Goal: Transaction & Acquisition: Obtain resource

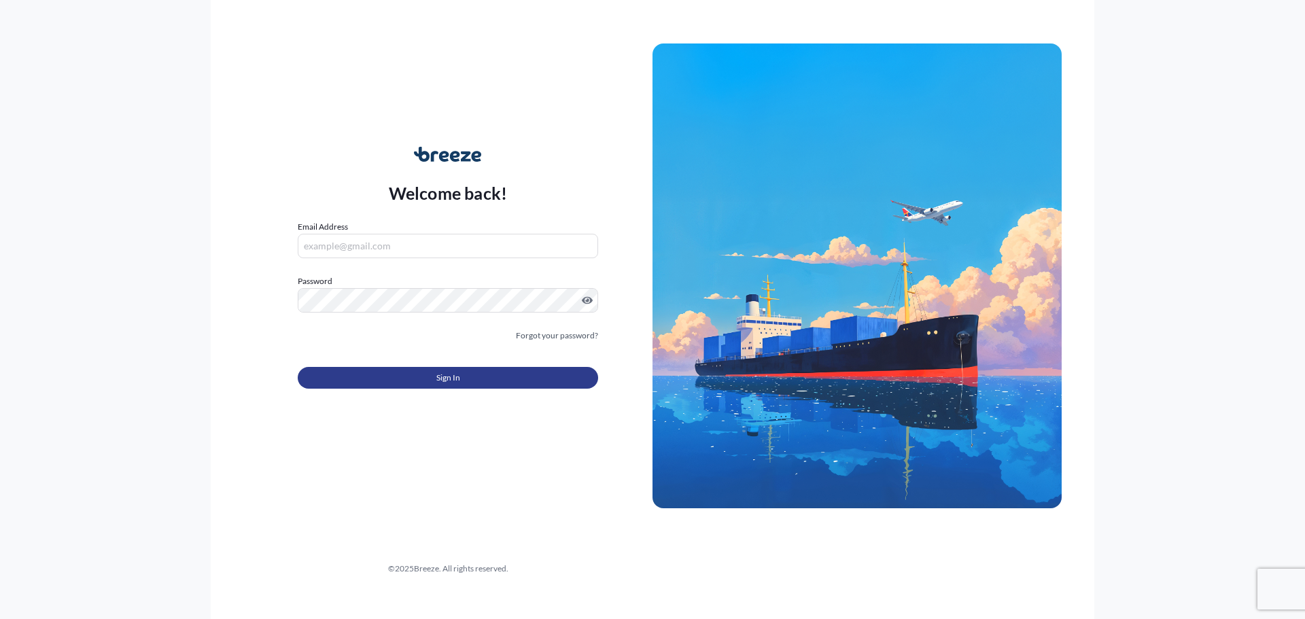
type input "[PERSON_NAME][EMAIL_ADDRESS][PERSON_NAME][DOMAIN_NAME]"
click at [485, 378] on button "Sign In" at bounding box center [448, 378] width 300 height 22
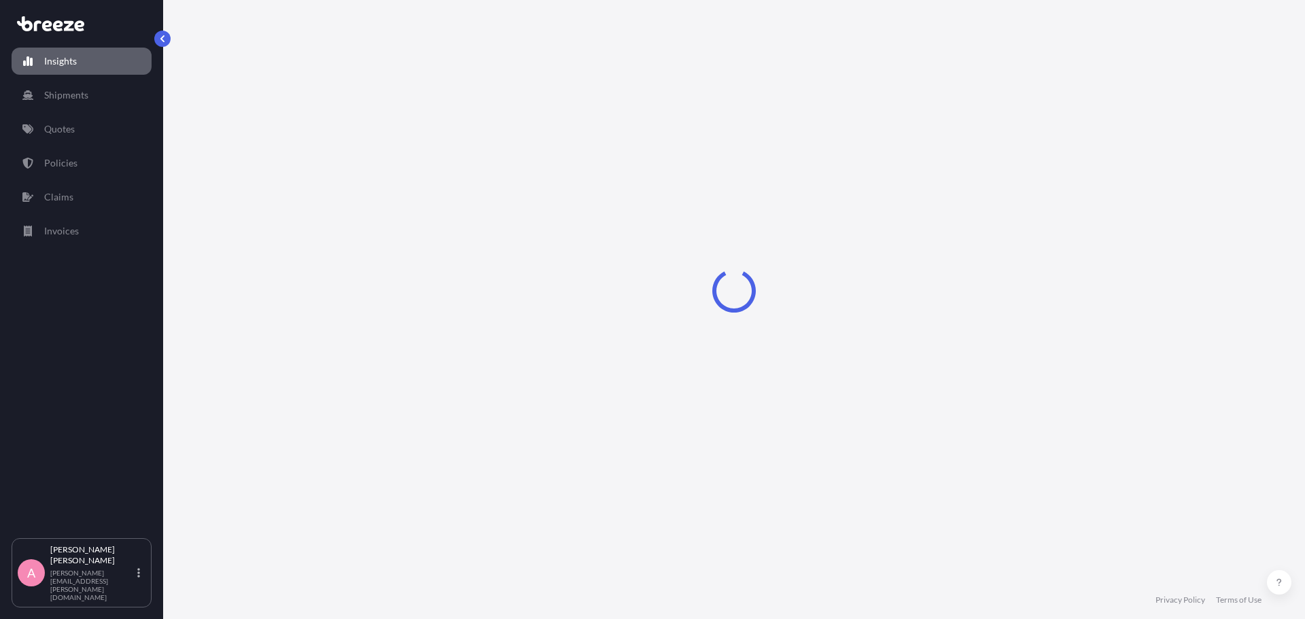
select select "2025"
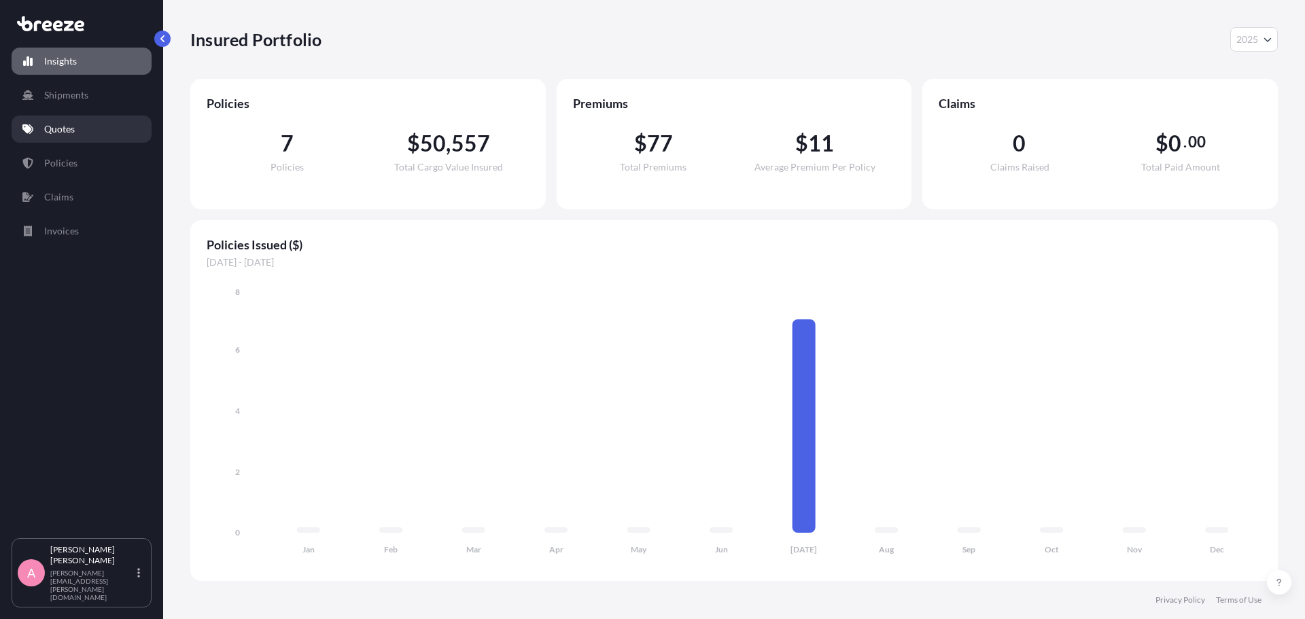
click at [72, 138] on link "Quotes" at bounding box center [82, 129] width 140 height 27
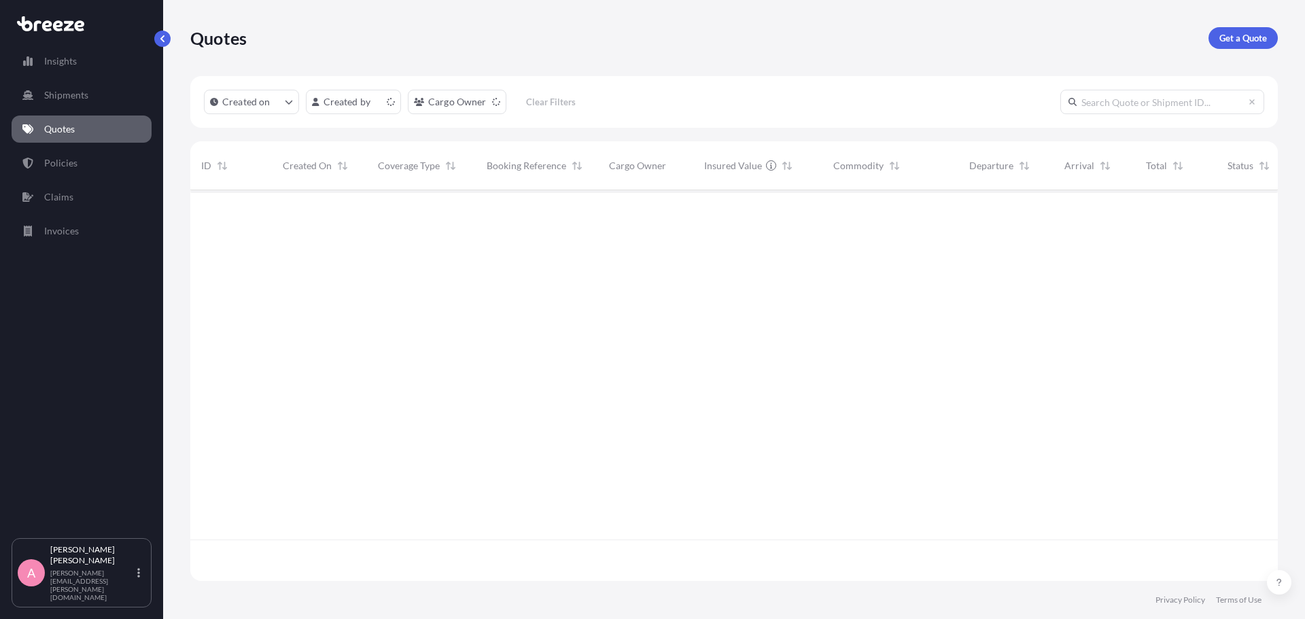
scroll to position [388, 1078]
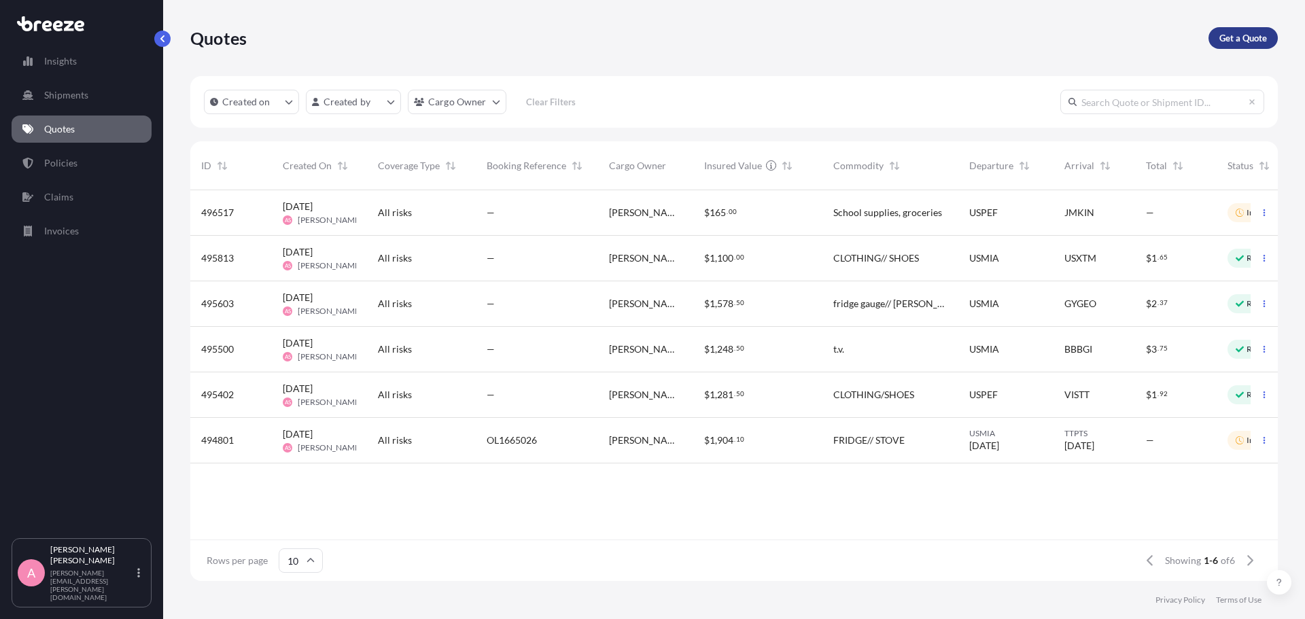
click at [1230, 41] on p "Get a Quote" at bounding box center [1244, 38] width 48 height 14
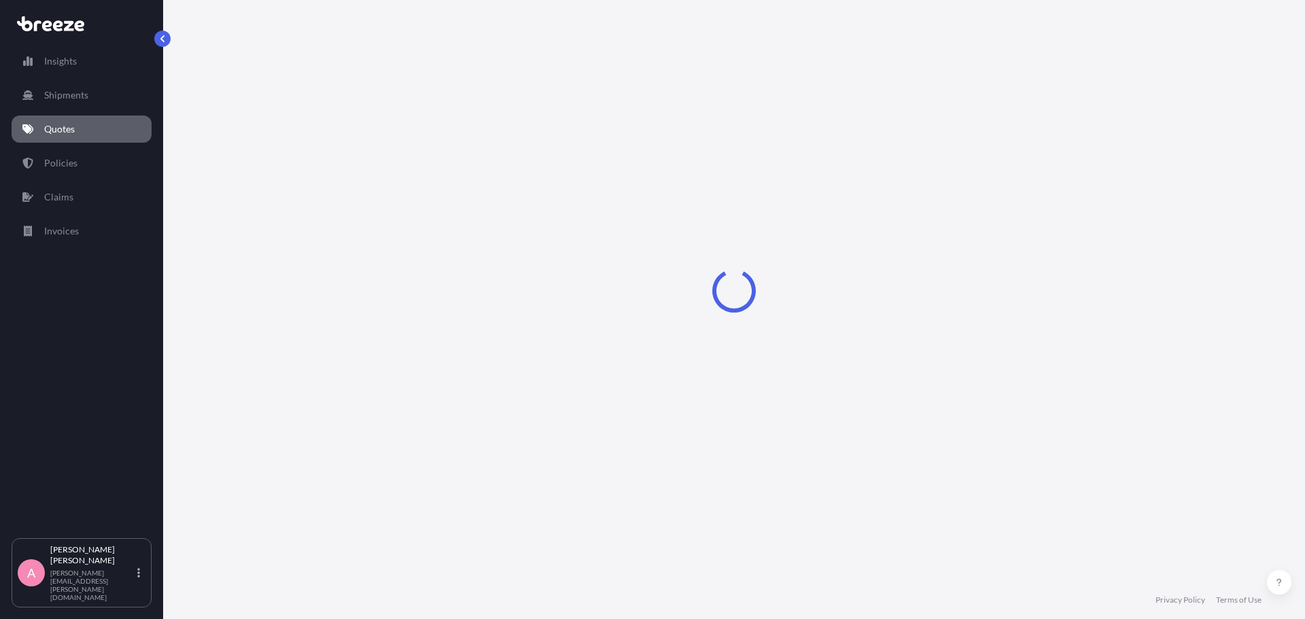
select select "Sea"
select select "1"
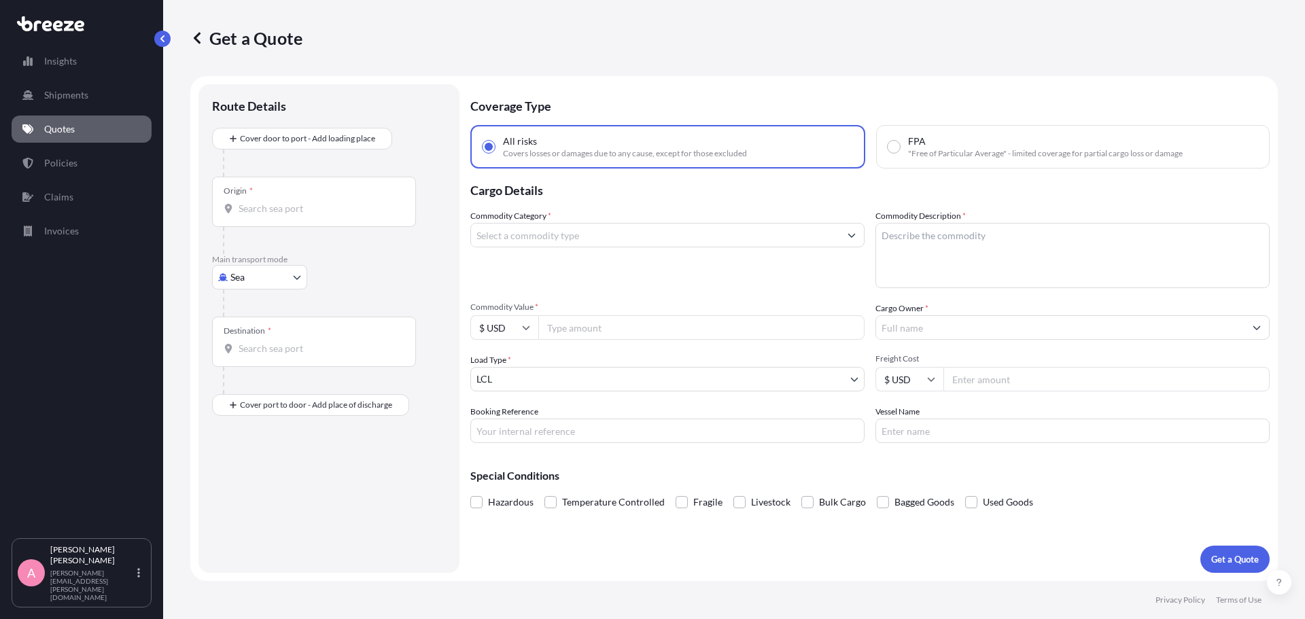
click at [722, 237] on input "Commodity Category *" at bounding box center [655, 235] width 368 height 24
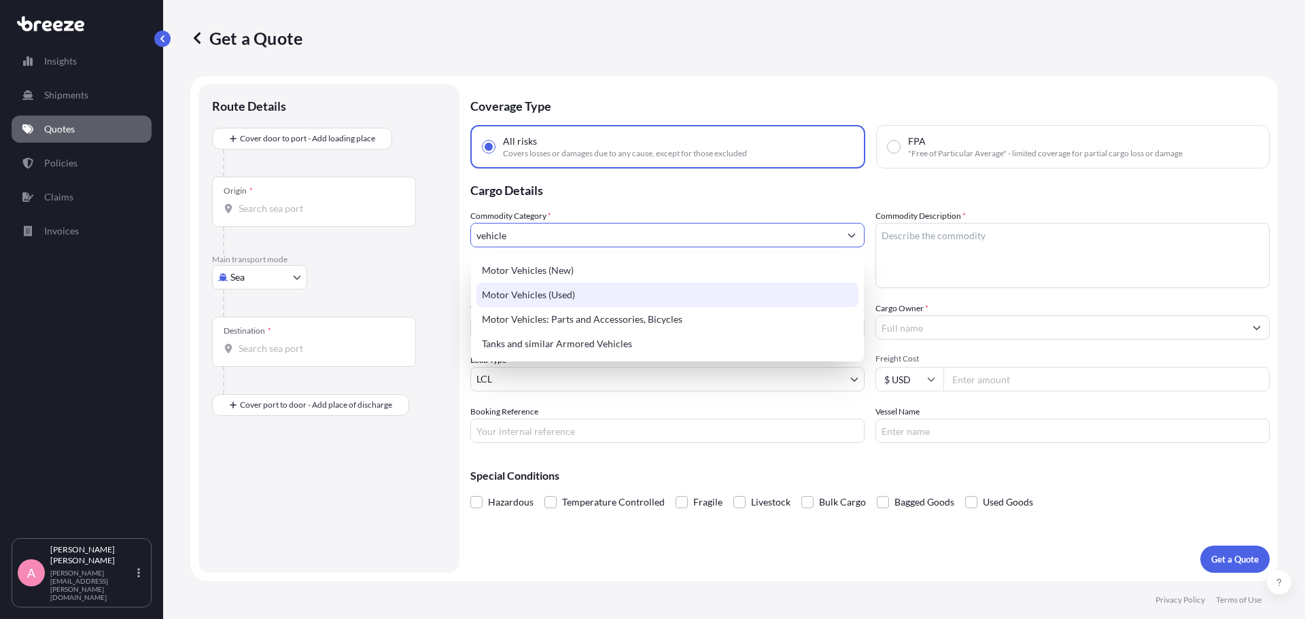
click at [500, 294] on div "Motor Vehicles (Used)" at bounding box center [668, 295] width 382 height 24
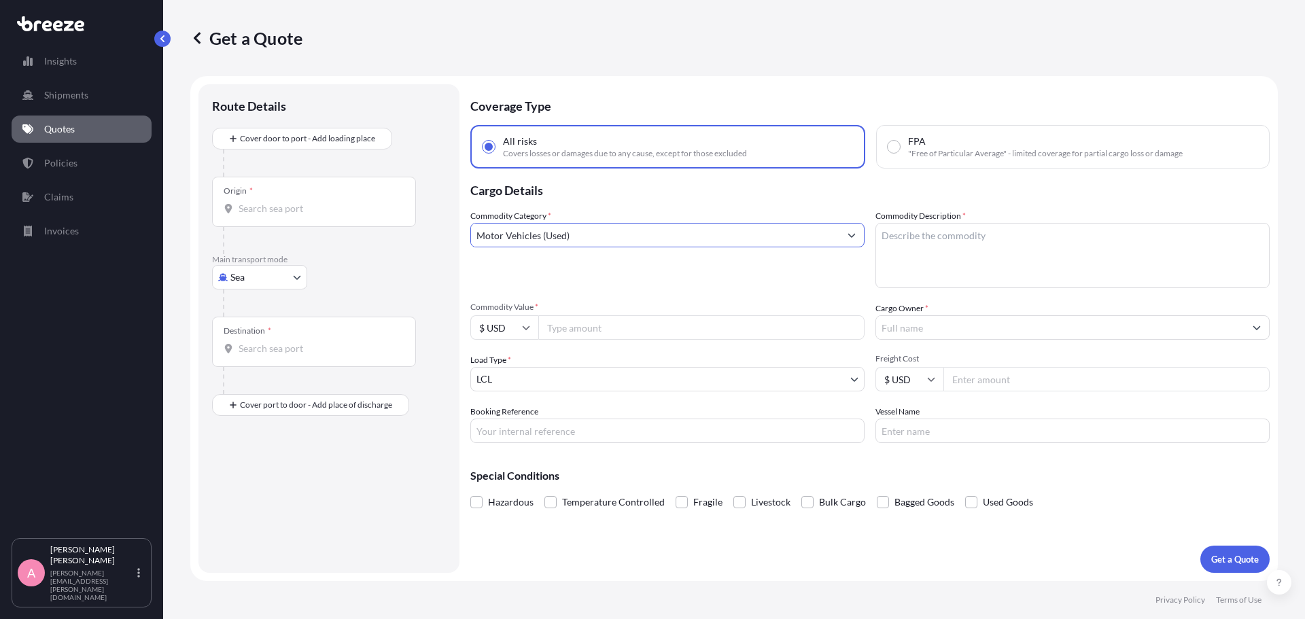
type input "Motor Vehicles (Used)"
click at [988, 242] on textarea "Commodity Description *" at bounding box center [1073, 255] width 394 height 65
type textarea "2007 Toyota RAV 4"
click at [615, 330] on input "Commodity Value *" at bounding box center [701, 327] width 326 height 24
type input "5000"
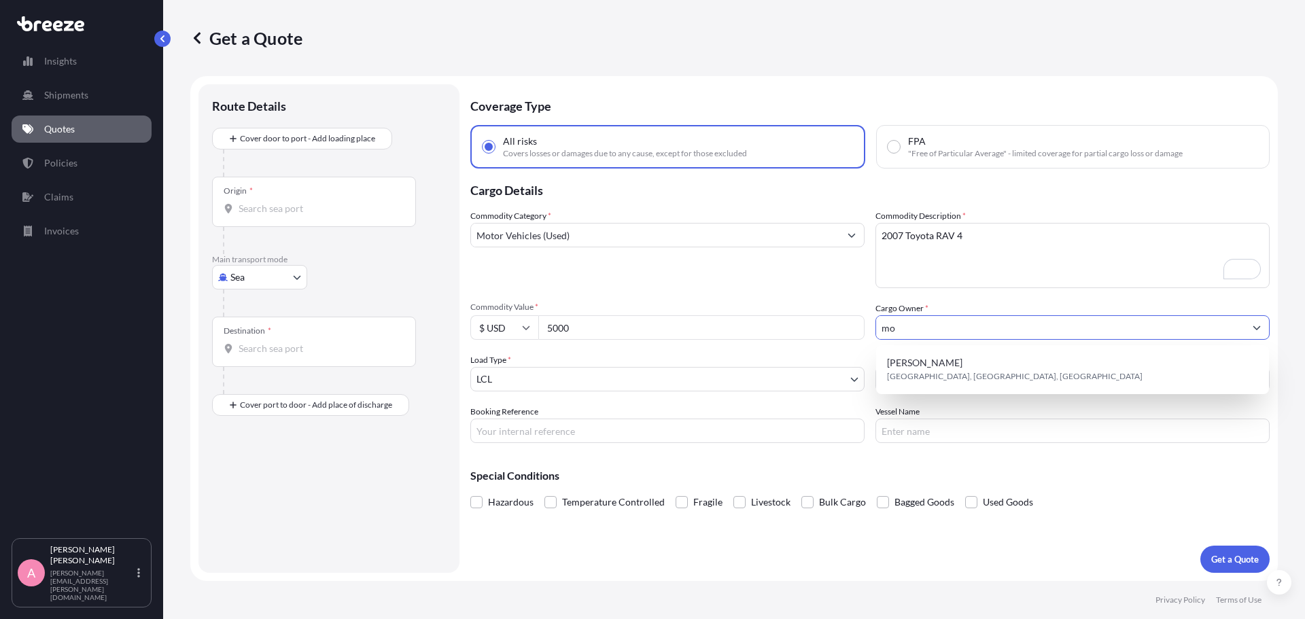
type input "m"
type input "[PERSON_NAME]"
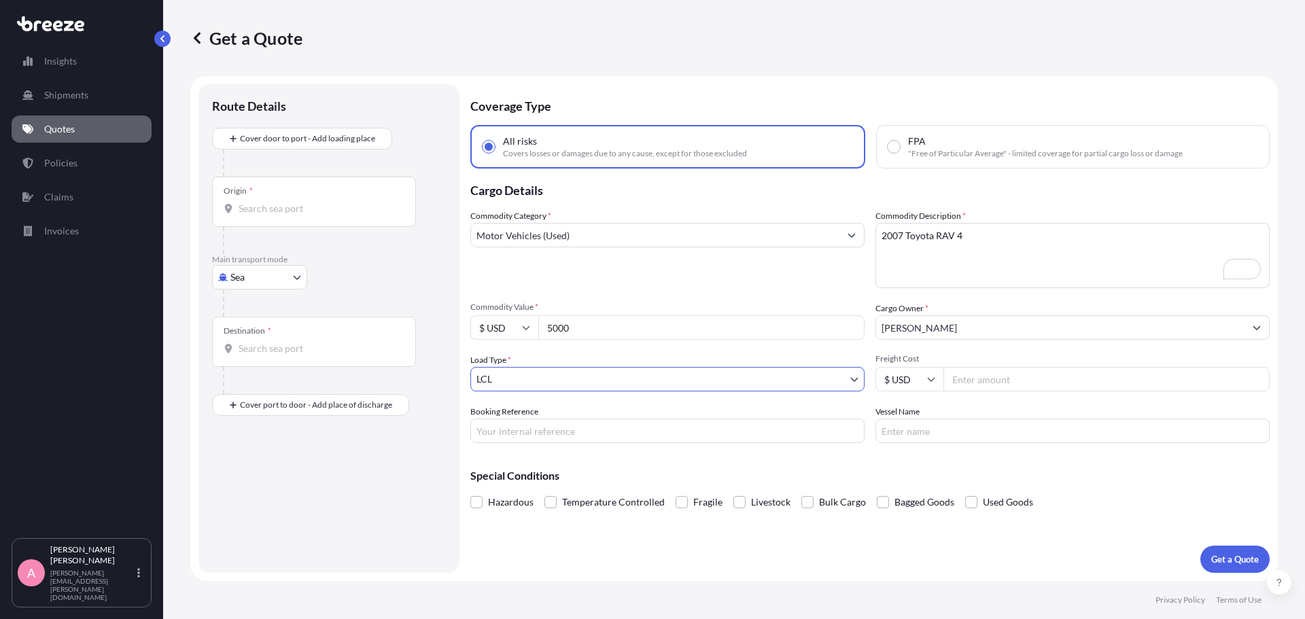
click at [603, 382] on body "6 options available. 1 option available. 0 options available. 1 option availabl…" at bounding box center [652, 309] width 1305 height 619
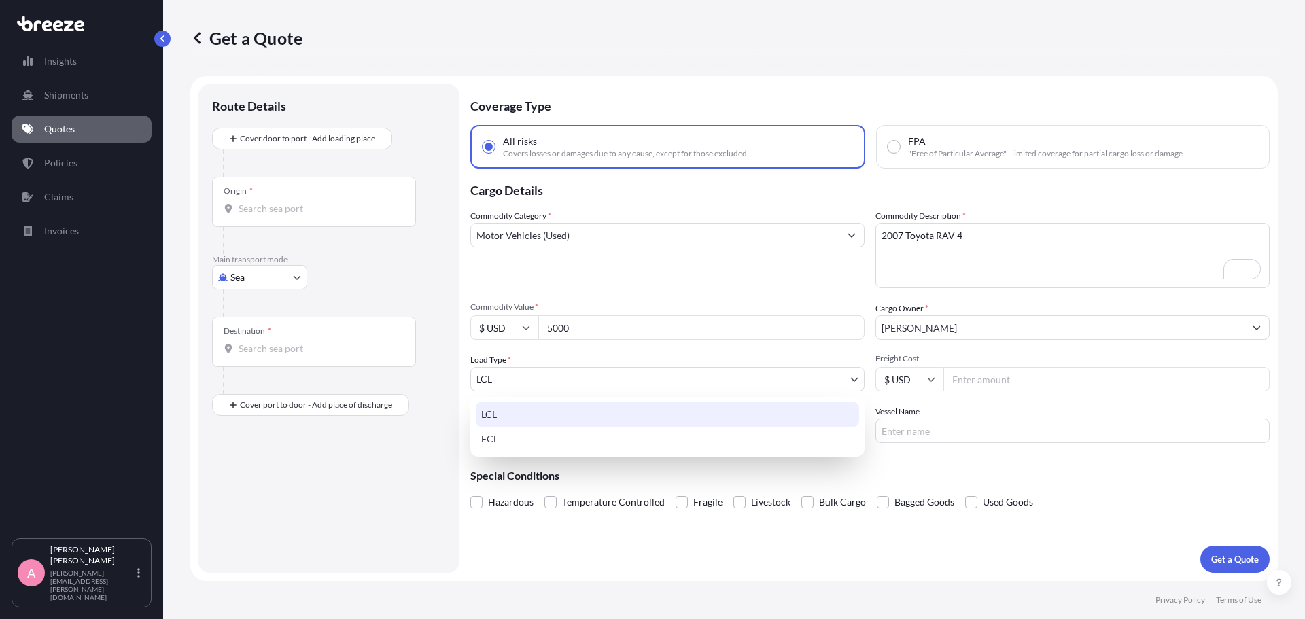
click at [566, 415] on div "LCL" at bounding box center [667, 414] width 383 height 24
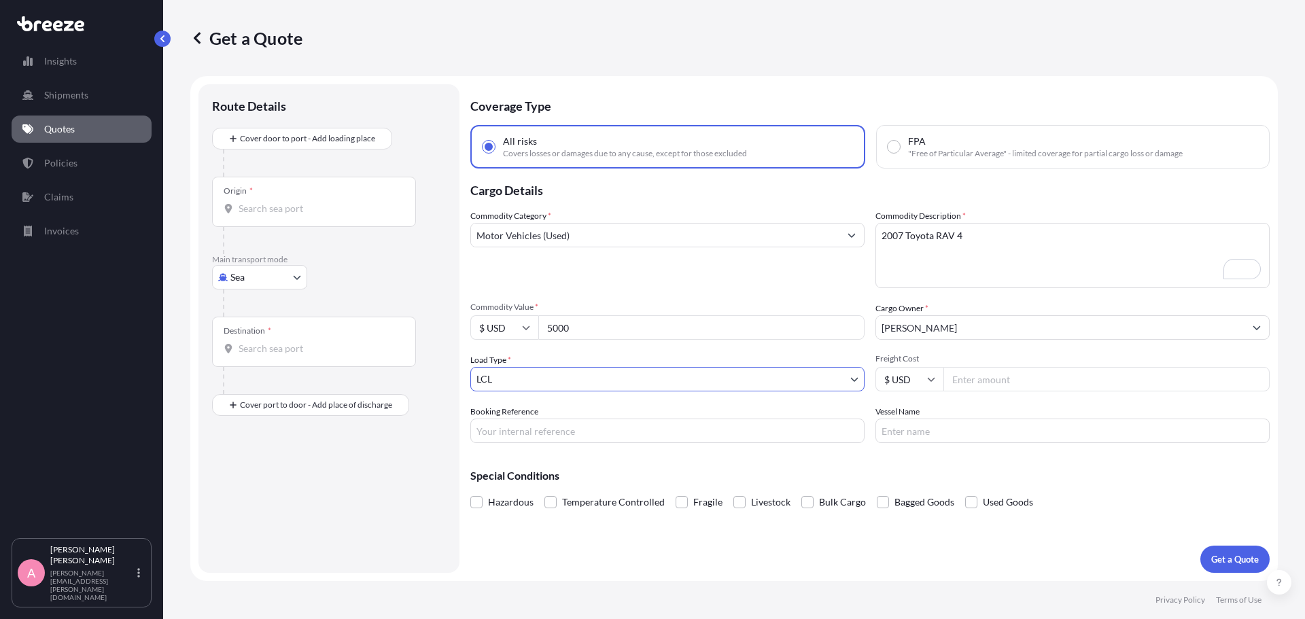
click at [984, 375] on input "Freight Cost" at bounding box center [1107, 379] width 326 height 24
type input "2400.00"
click at [546, 431] on input "Booking Reference" at bounding box center [667, 431] width 394 height 24
type input "TBD"
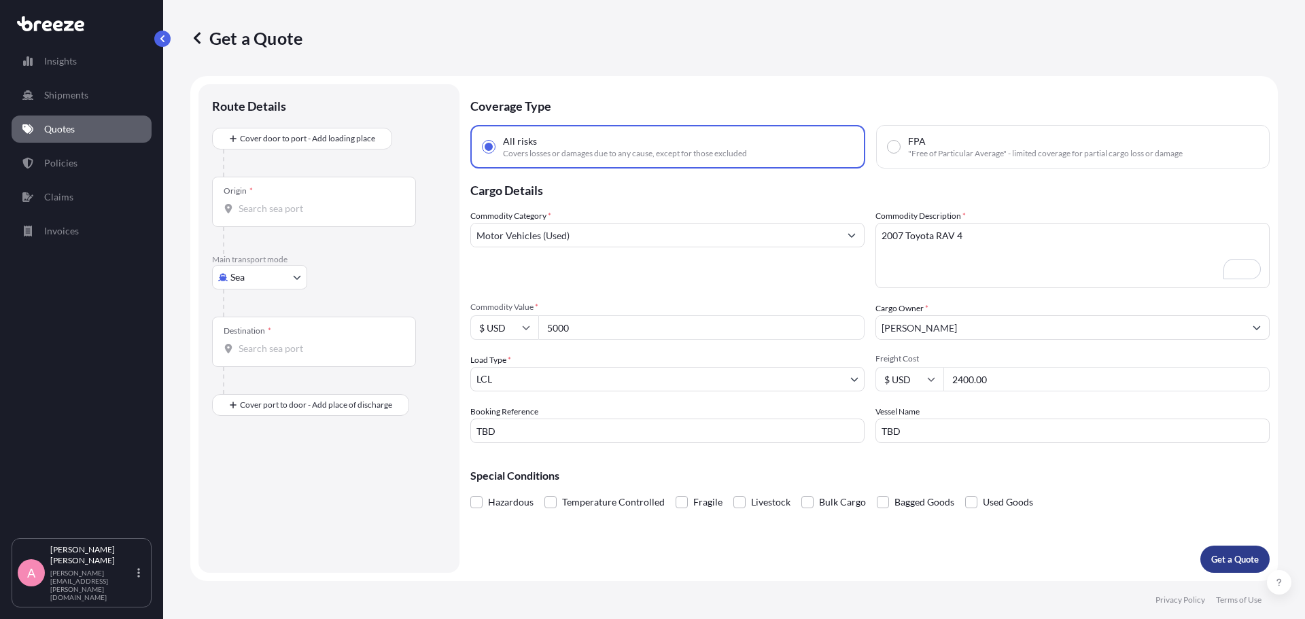
click at [1232, 562] on p "Get a Quote" at bounding box center [1235, 560] width 48 height 14
click at [303, 190] on div "Origin *" at bounding box center [314, 202] width 204 height 50
click at [303, 202] on input "Origin * Please select an origin" at bounding box center [319, 209] width 160 height 14
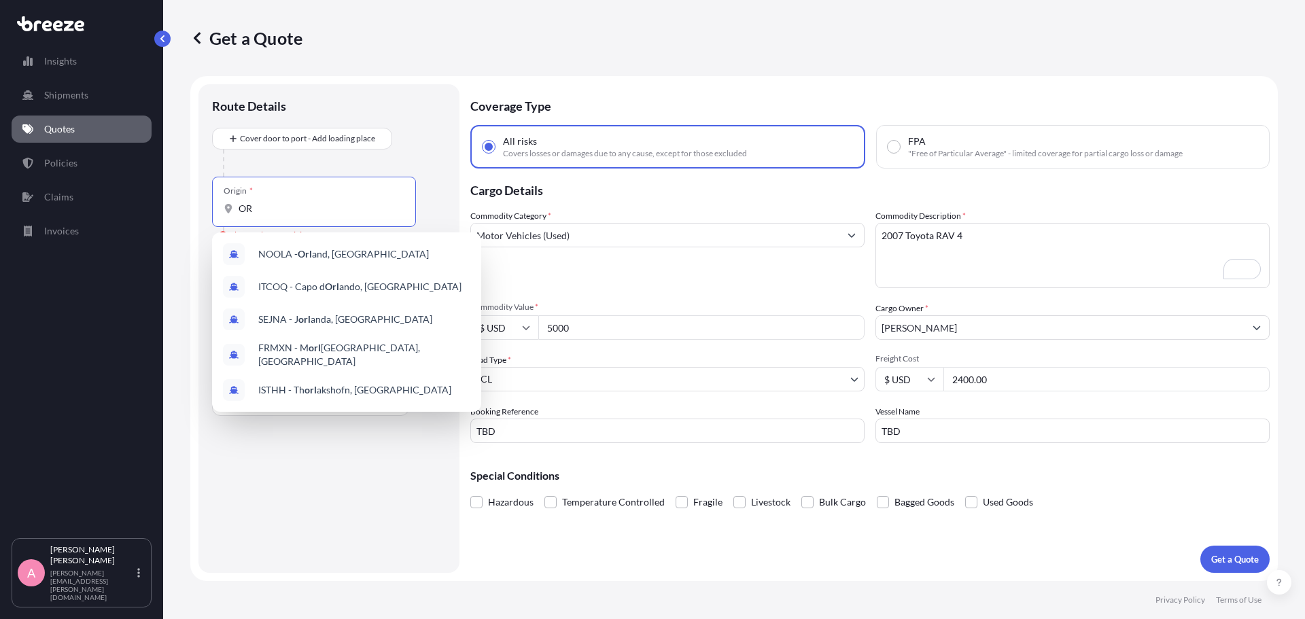
type input "O"
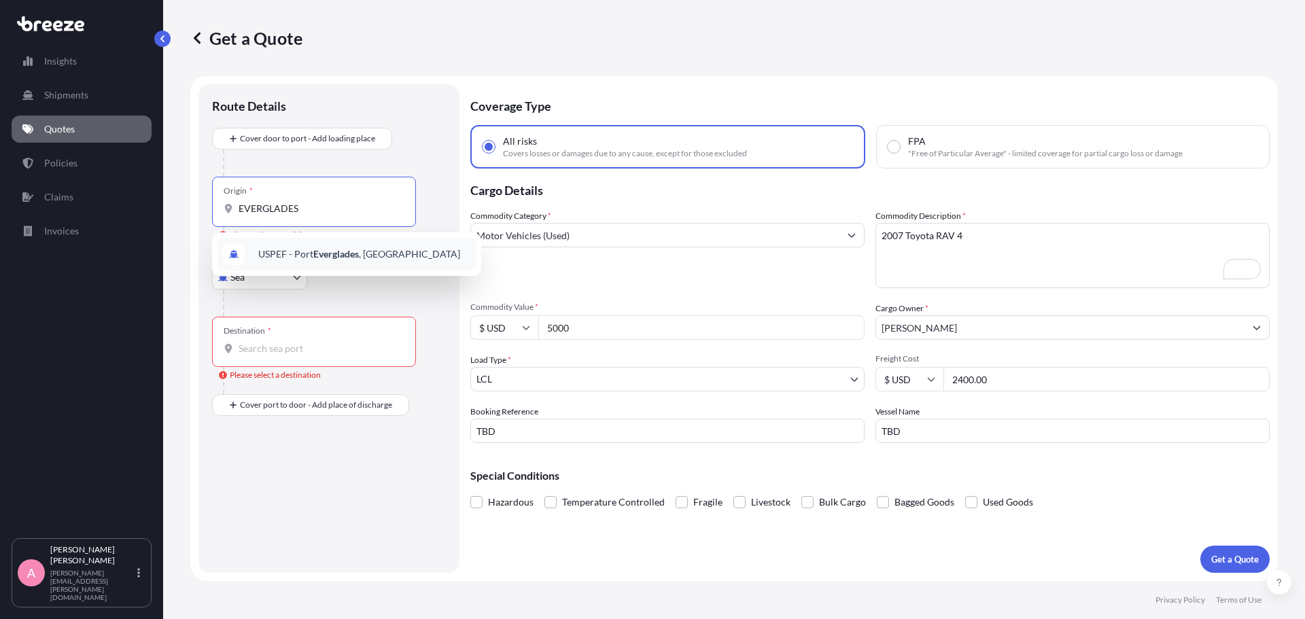
click at [327, 267] on div "USPEF - [GEOGRAPHIC_DATA] , [GEOGRAPHIC_DATA]" at bounding box center [347, 254] width 258 height 33
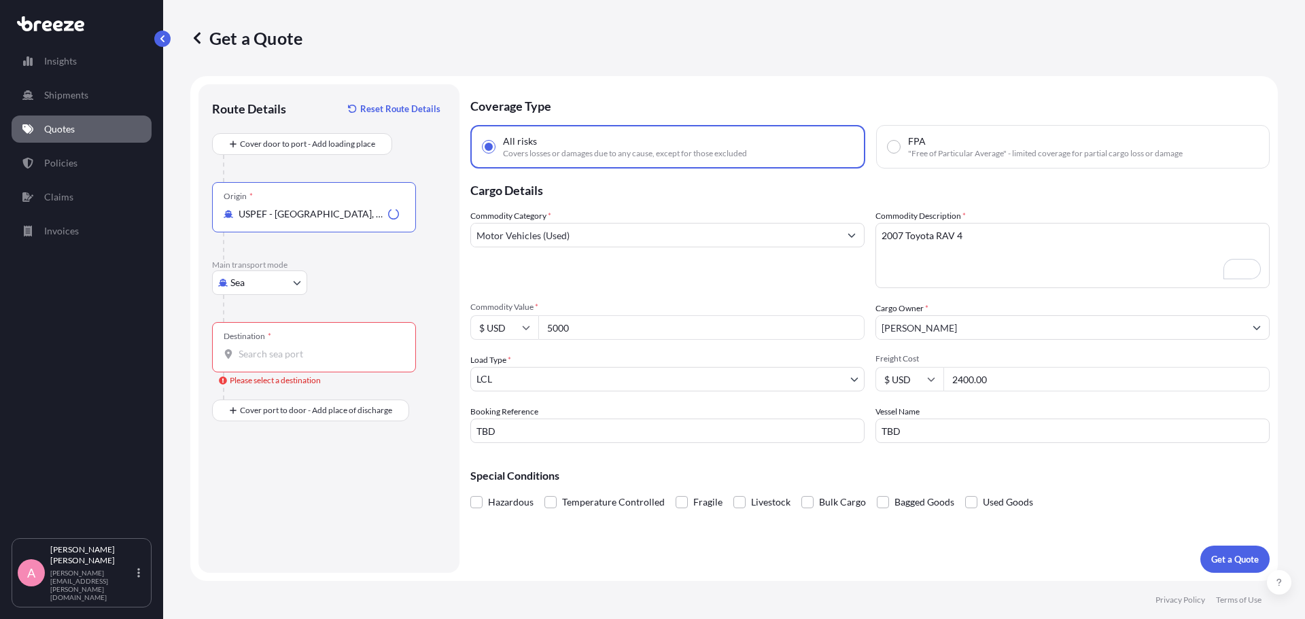
type input "USPEF - [GEOGRAPHIC_DATA], [GEOGRAPHIC_DATA]"
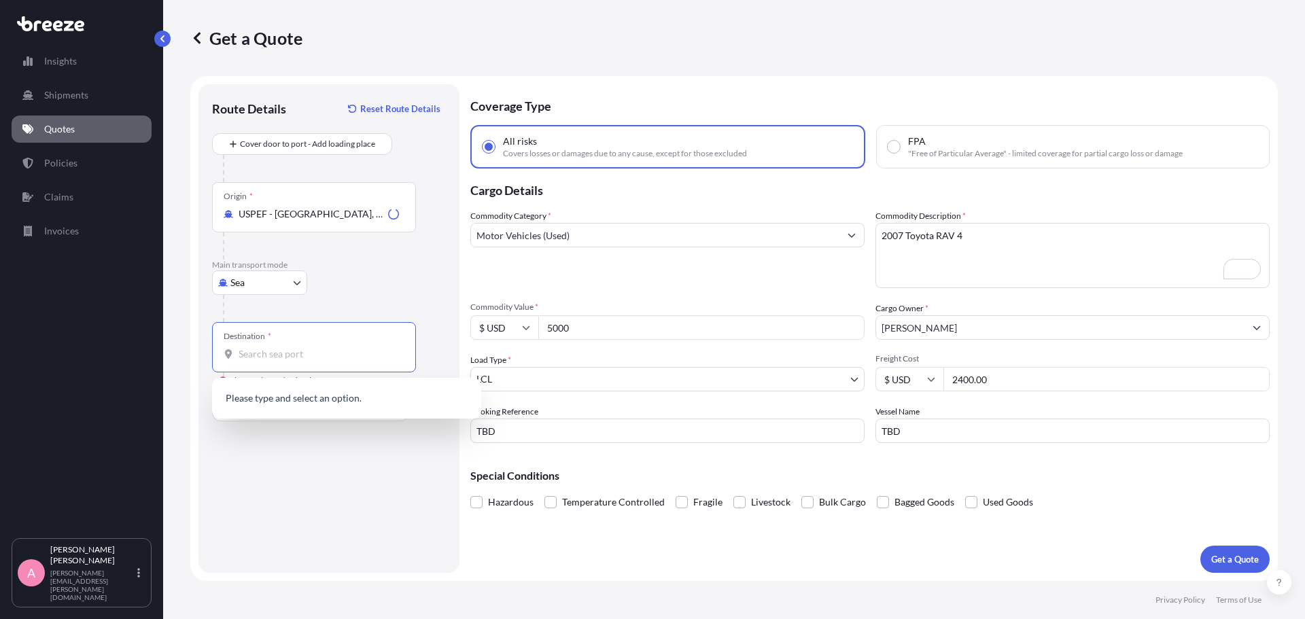
click at [326, 358] on input "Destination * Please select a destination" at bounding box center [319, 354] width 160 height 14
type input "C"
type input "S"
type input "C"
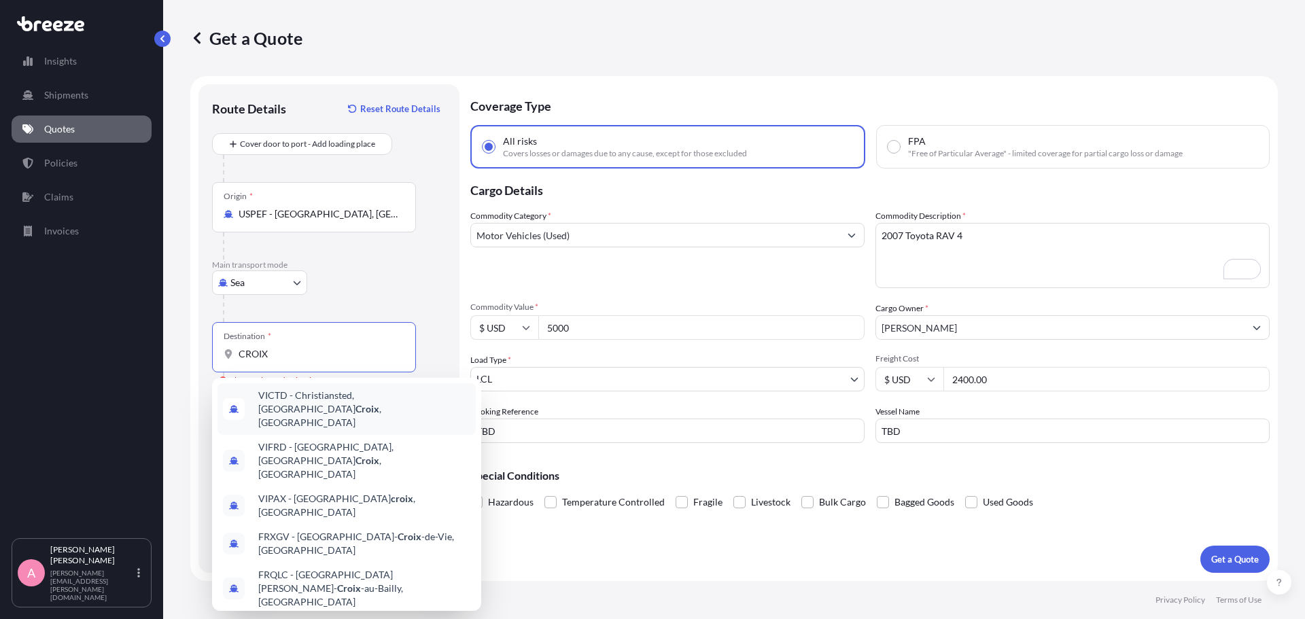
click at [339, 399] on span "VICTD - [DEMOGRAPHIC_DATA], [GEOGRAPHIC_DATA] , [GEOGRAPHIC_DATA] [GEOGRAPHIC_D…" at bounding box center [364, 409] width 212 height 41
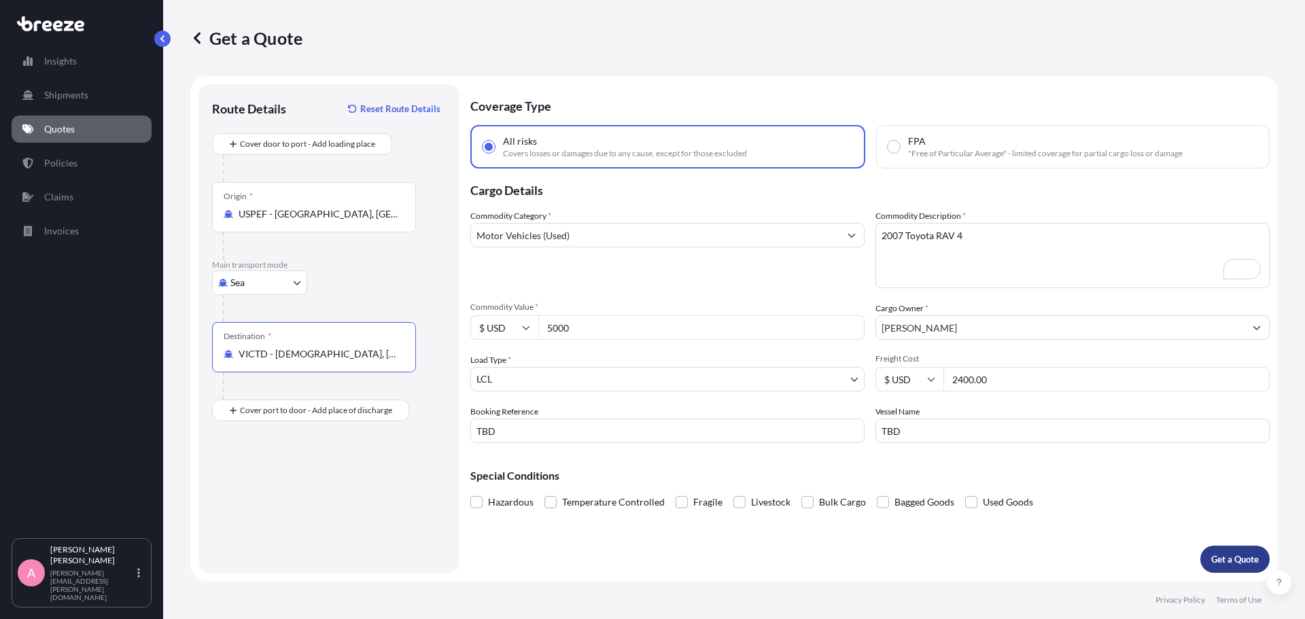
type input "VICTD - [DEMOGRAPHIC_DATA], [GEOGRAPHIC_DATA], [GEOGRAPHIC_DATA] [GEOGRAPHIC_DA…"
click at [1233, 566] on p "Get a Quote" at bounding box center [1235, 560] width 48 height 14
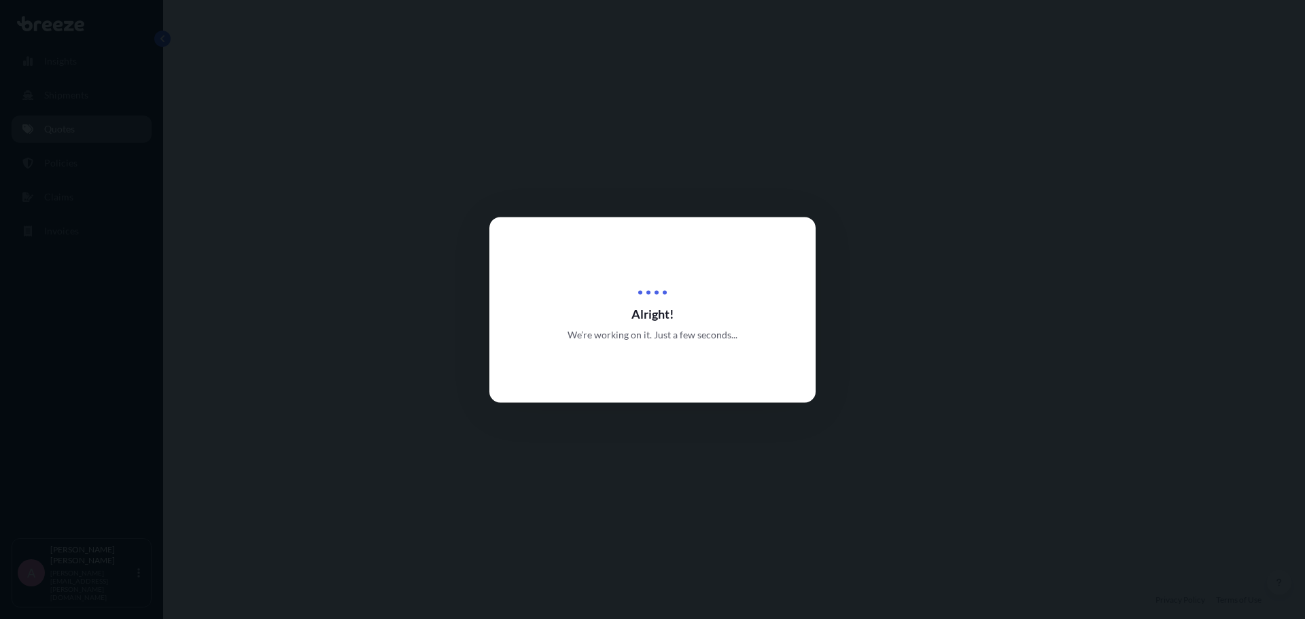
select select "Sea"
select select "1"
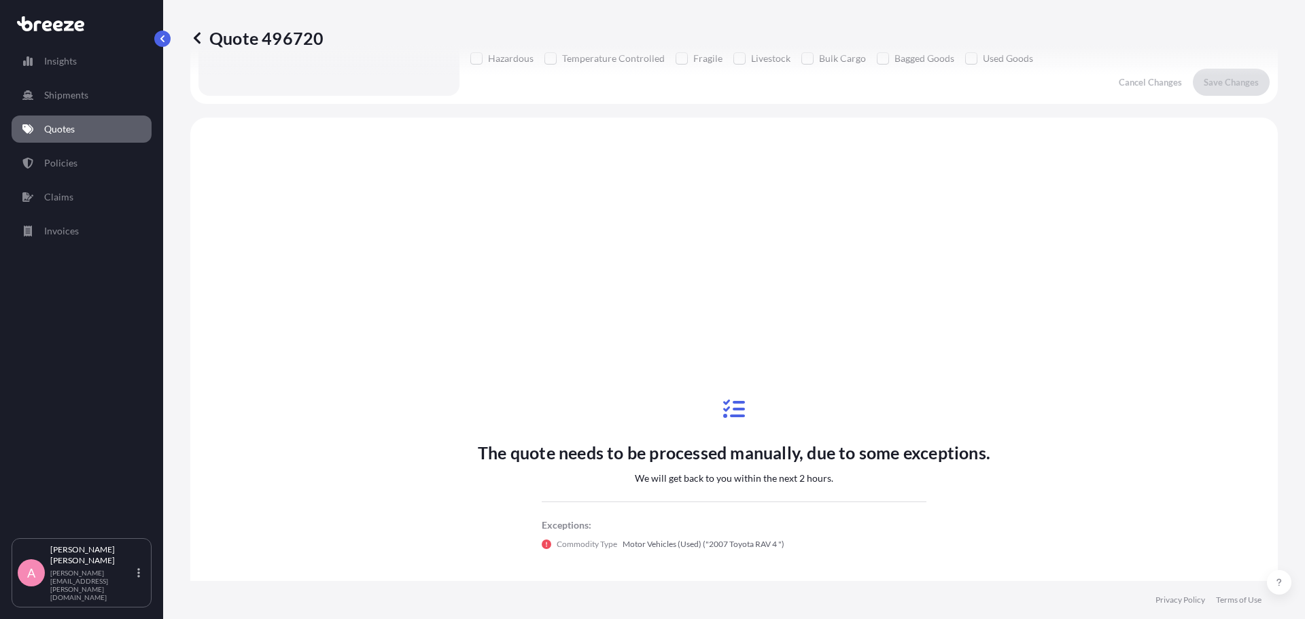
scroll to position [494, 0]
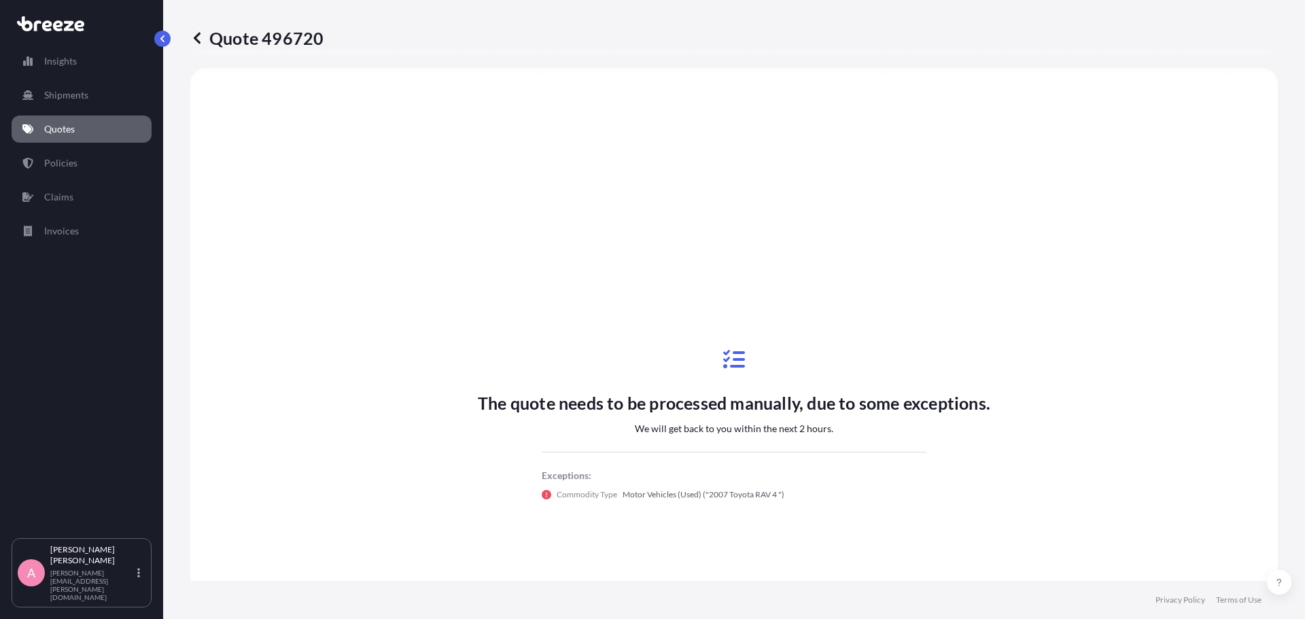
radio input "false"
radio input "true"
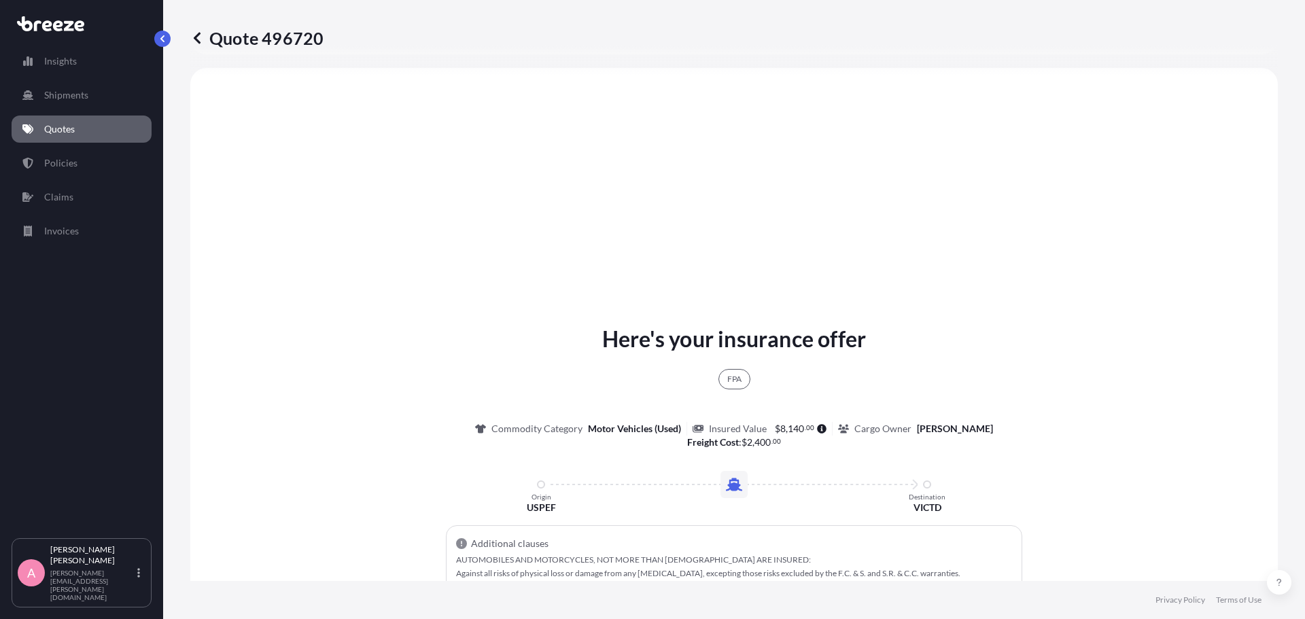
click at [84, 128] on link "Quotes" at bounding box center [82, 129] width 140 height 27
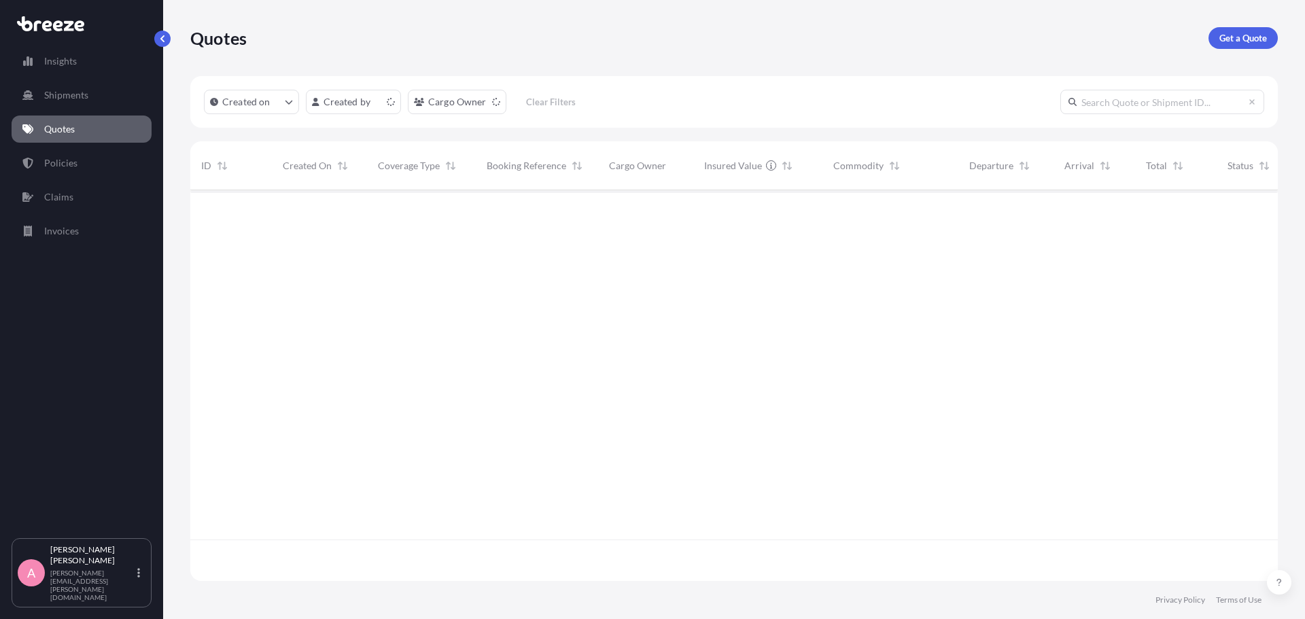
scroll to position [388, 1078]
